Goal: Obtain resource: Download file/media

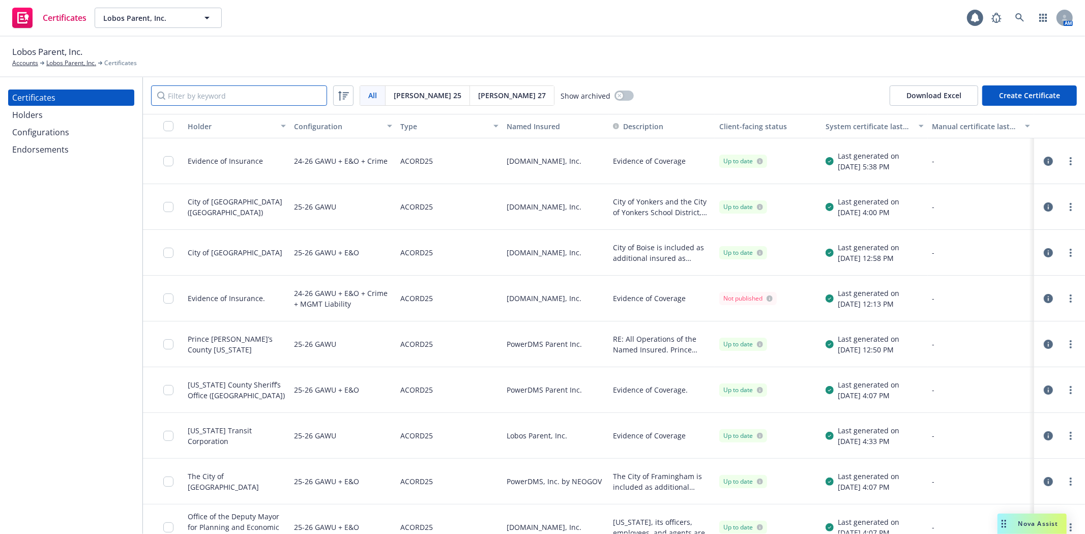
click at [257, 100] on input "Filter by keyword" at bounding box center [239, 95] width 176 height 20
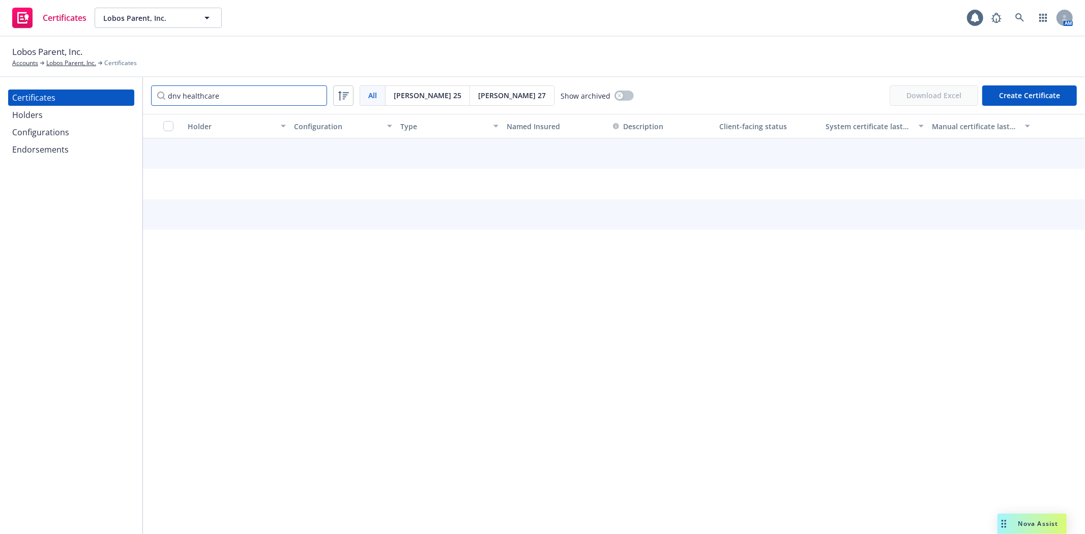
type input "dnv healthcare"
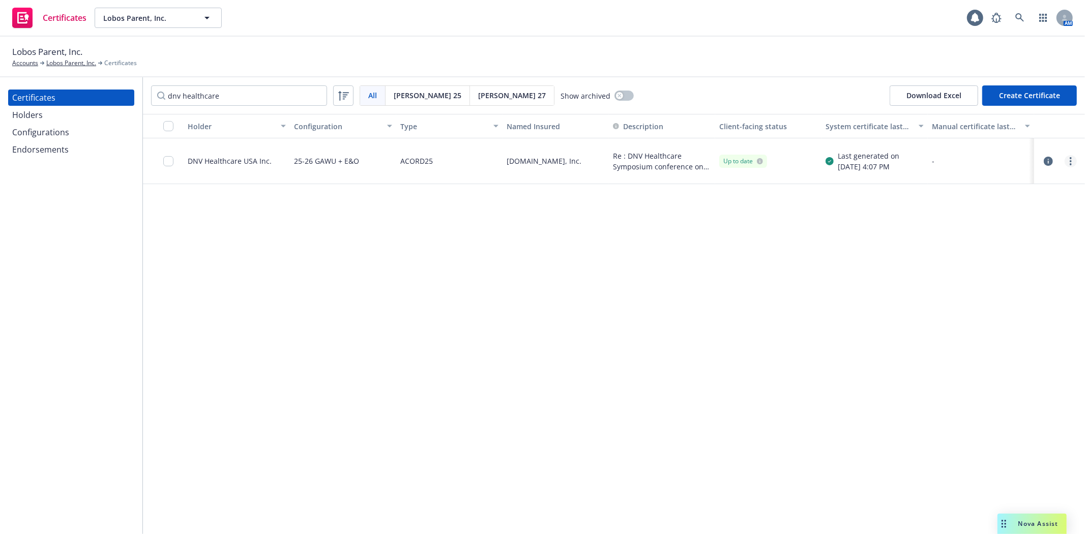
click at [1072, 159] on link "more" at bounding box center [1071, 161] width 12 height 12
click at [1026, 304] on link "Download uneditable generated certificate" at bounding box center [995, 304] width 163 height 20
click at [1028, 520] on span "Nova Assist" at bounding box center [1039, 523] width 40 height 9
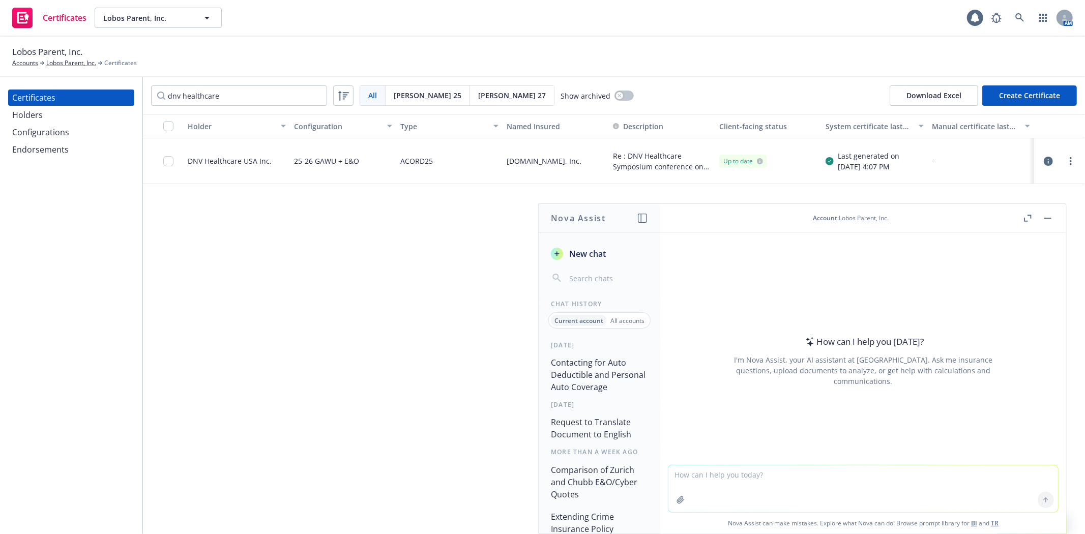
drag, startPoint x: 701, startPoint y: 477, endPoint x: 713, endPoint y: 474, distance: 12.6
click at [705, 477] on textarea at bounding box center [863, 488] width 390 height 47
type textarea "what is considered a high risk activity"
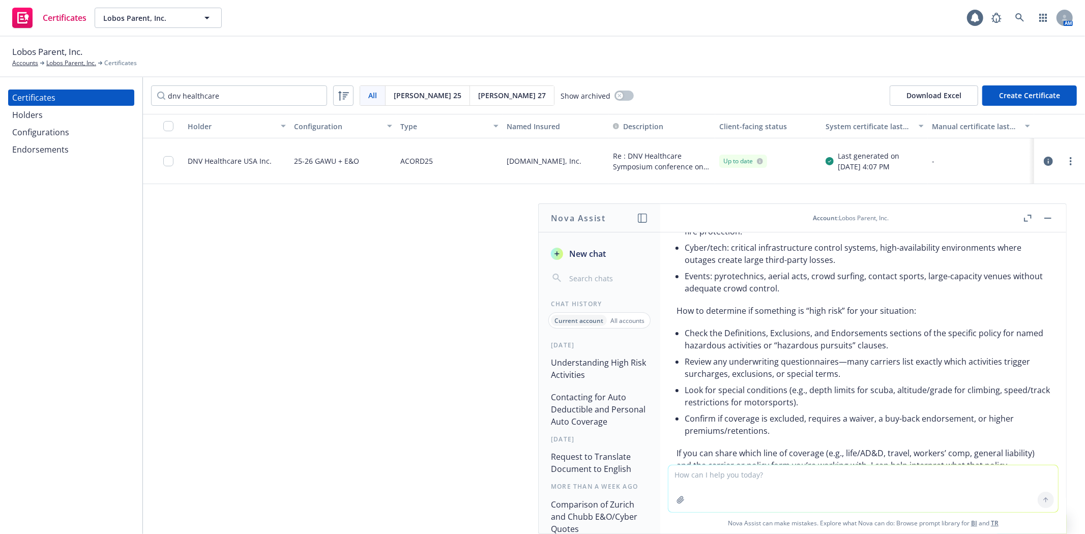
scroll to position [267, 0]
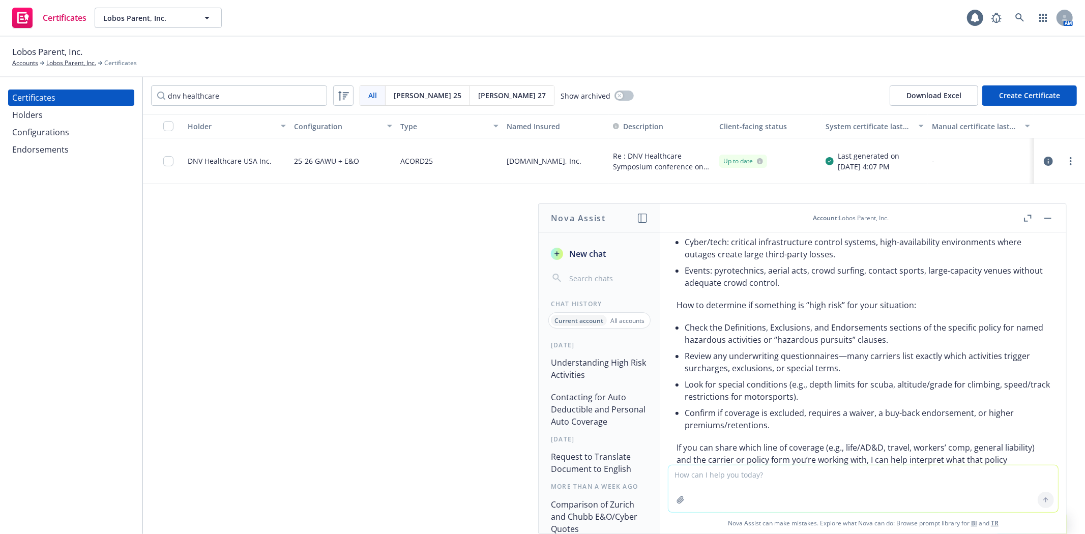
click at [1044, 219] on button "button" at bounding box center [1048, 218] width 12 height 12
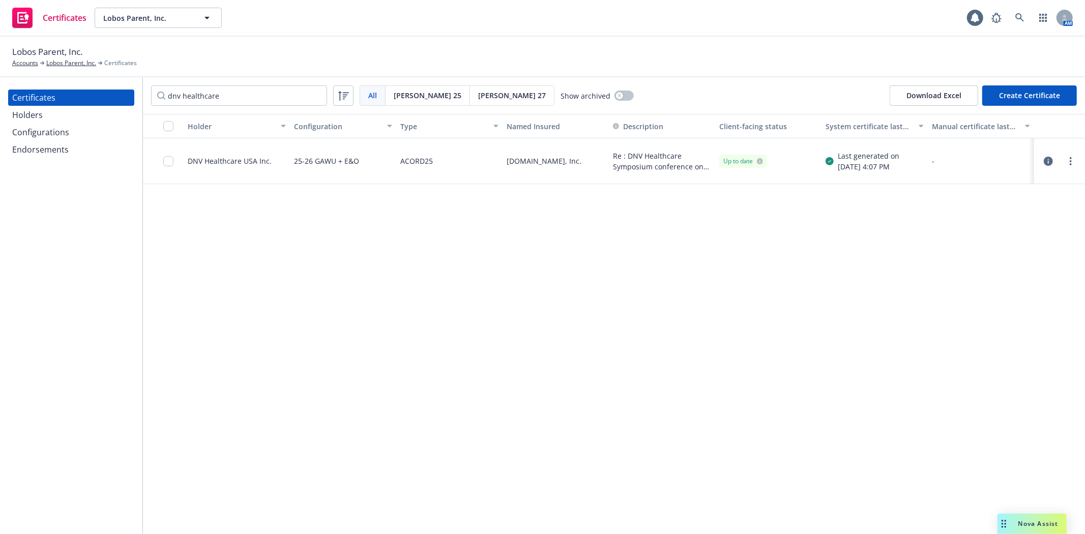
click at [118, 303] on div "Certificates Holders Configurations Endorsements" at bounding box center [71, 305] width 142 height 457
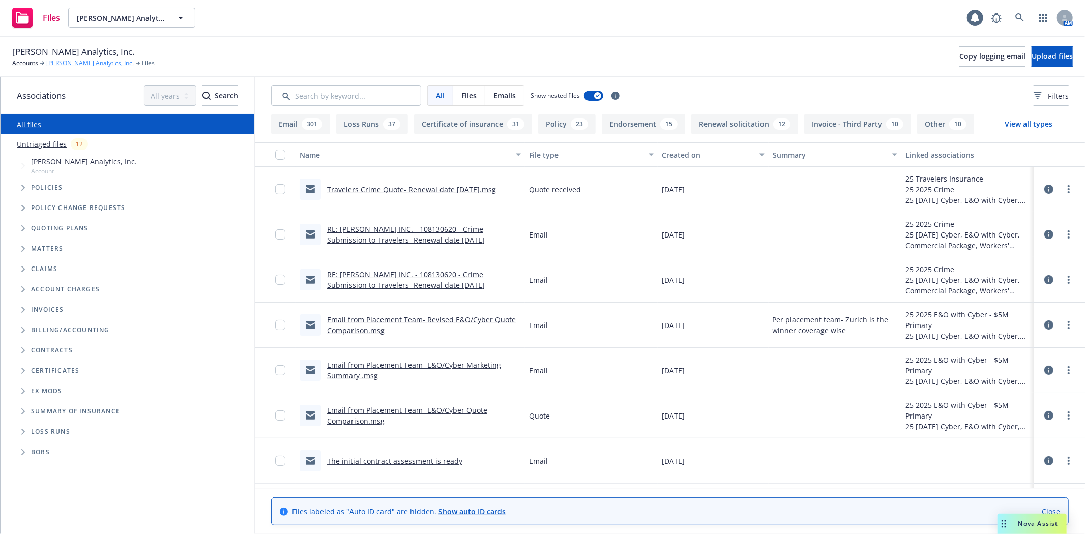
click at [82, 60] on link "Clara Analytics, Inc." at bounding box center [90, 63] width 88 height 9
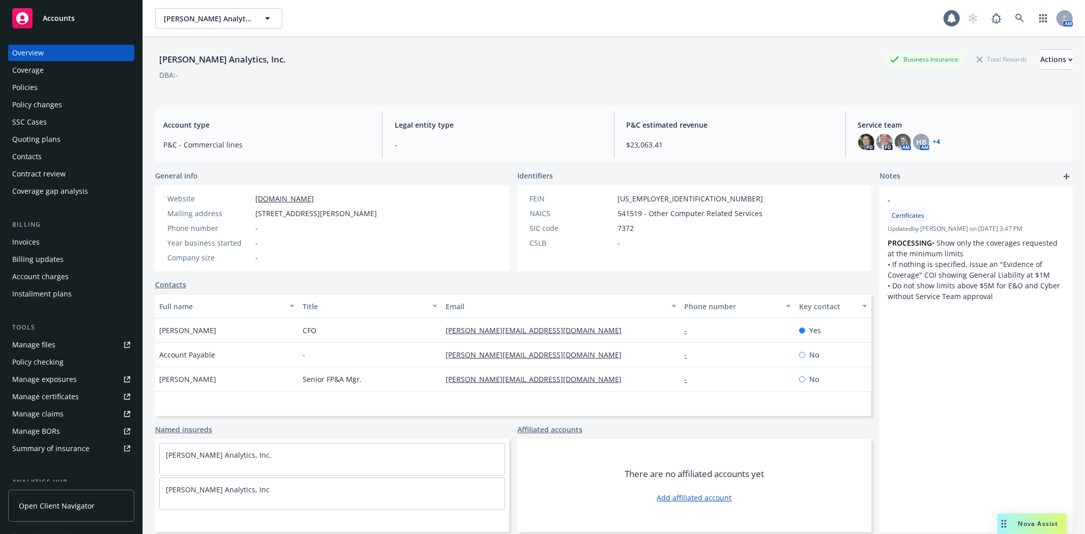
click at [40, 88] on div "Policies" at bounding box center [71, 87] width 118 height 16
